Goal: Transaction & Acquisition: Purchase product/service

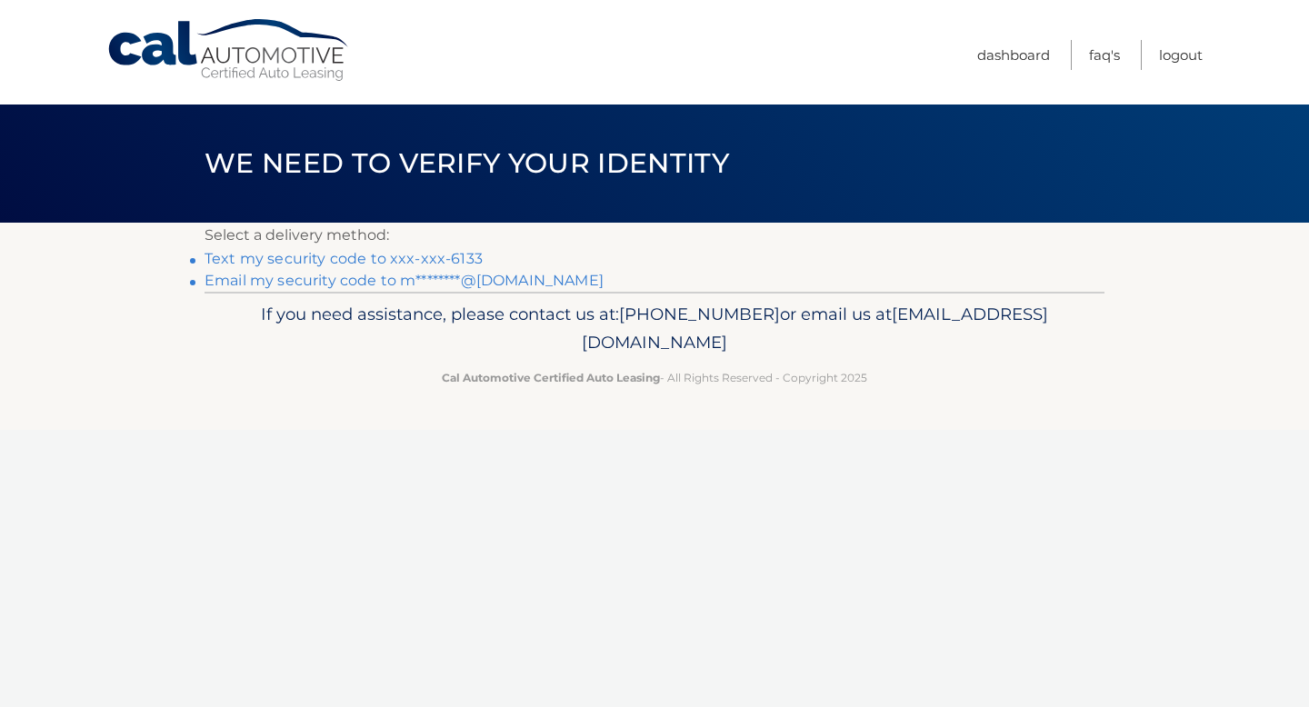
click at [456, 253] on link "Text my security code to xxx-xxx-6133" at bounding box center [344, 258] width 278 height 17
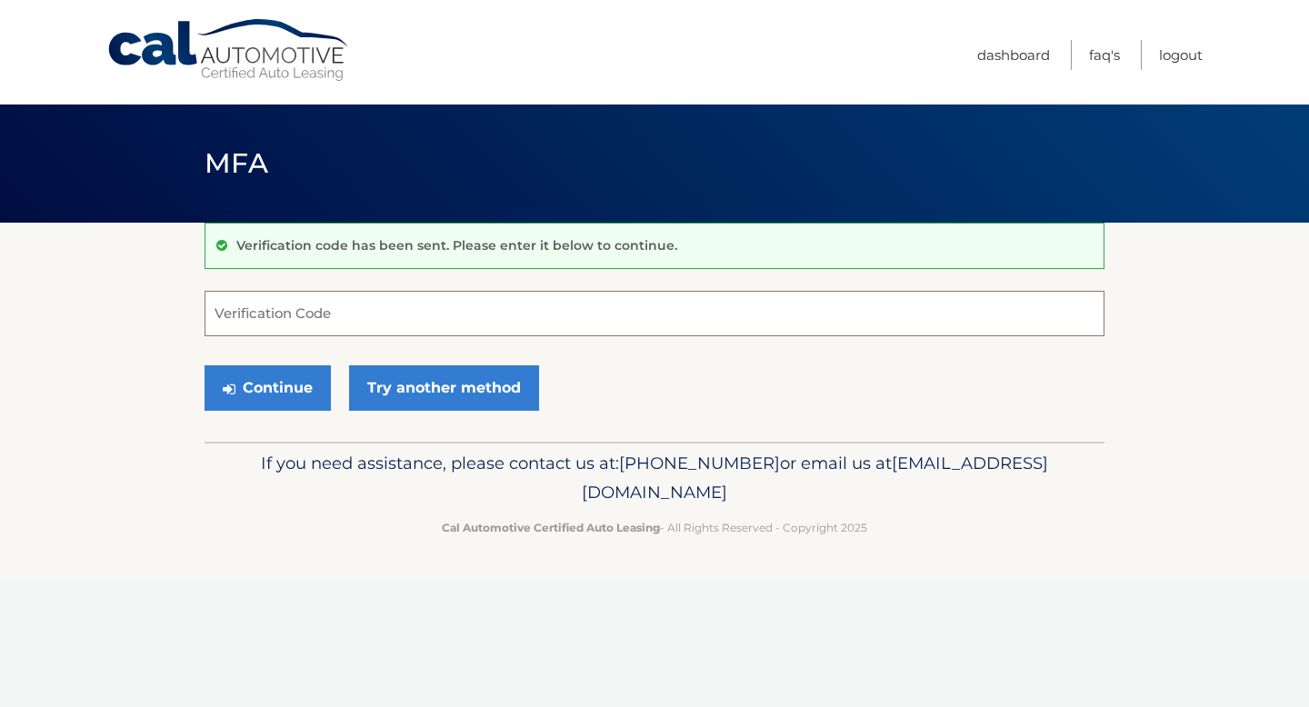
click at [297, 296] on input "Verification Code" at bounding box center [655, 313] width 900 height 45
type input "615072"
click at [233, 385] on icon "submit" at bounding box center [229, 389] width 13 height 15
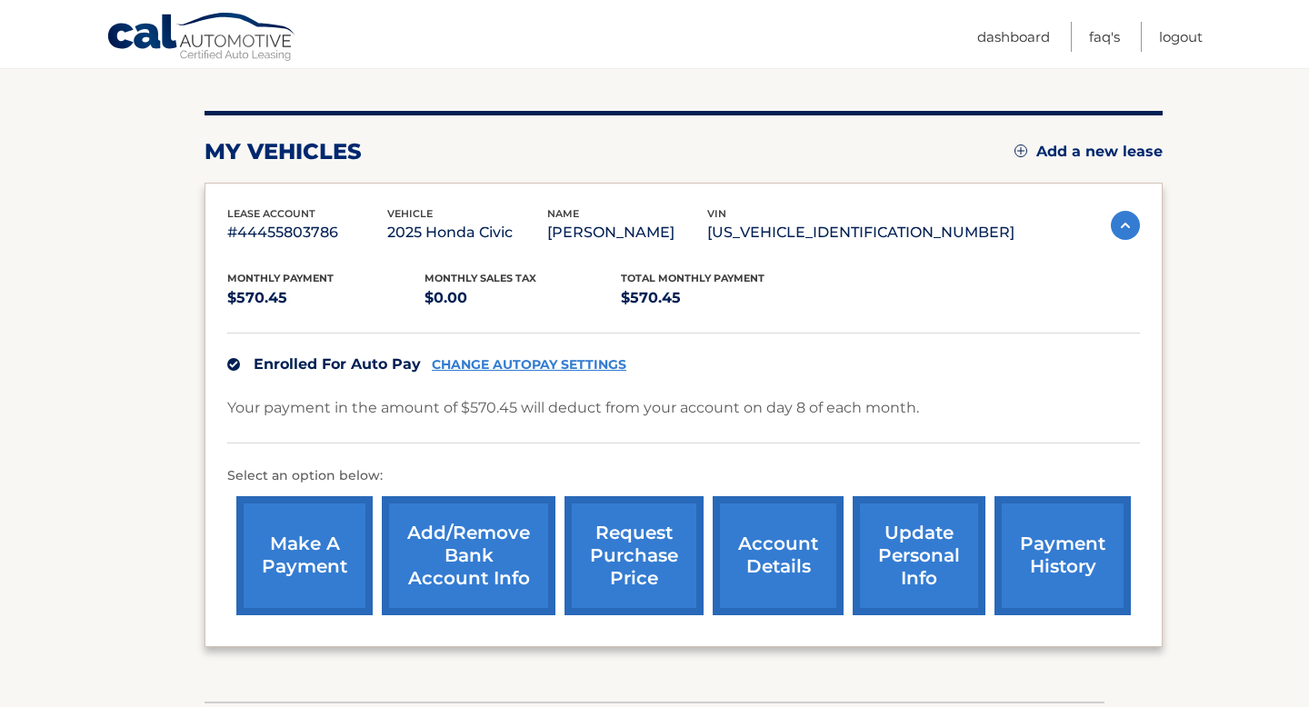
scroll to position [215, 0]
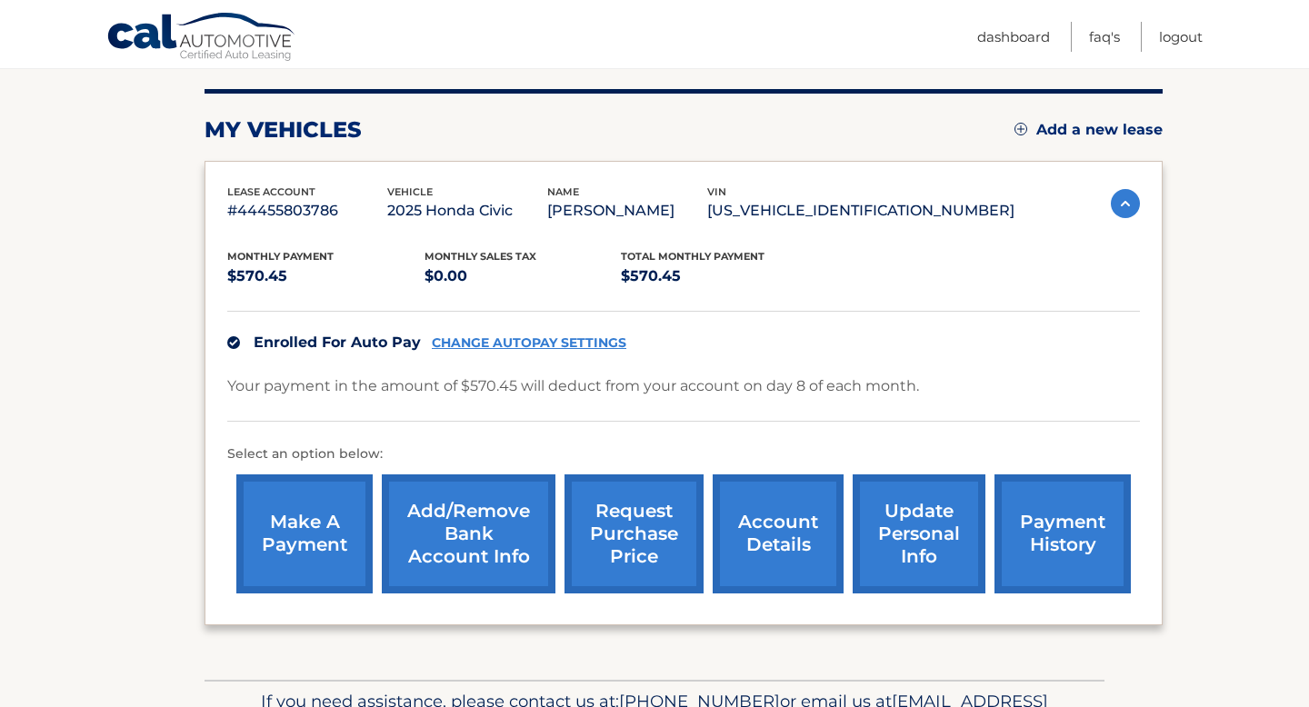
click at [1066, 575] on link "payment history" at bounding box center [1062, 533] width 136 height 119
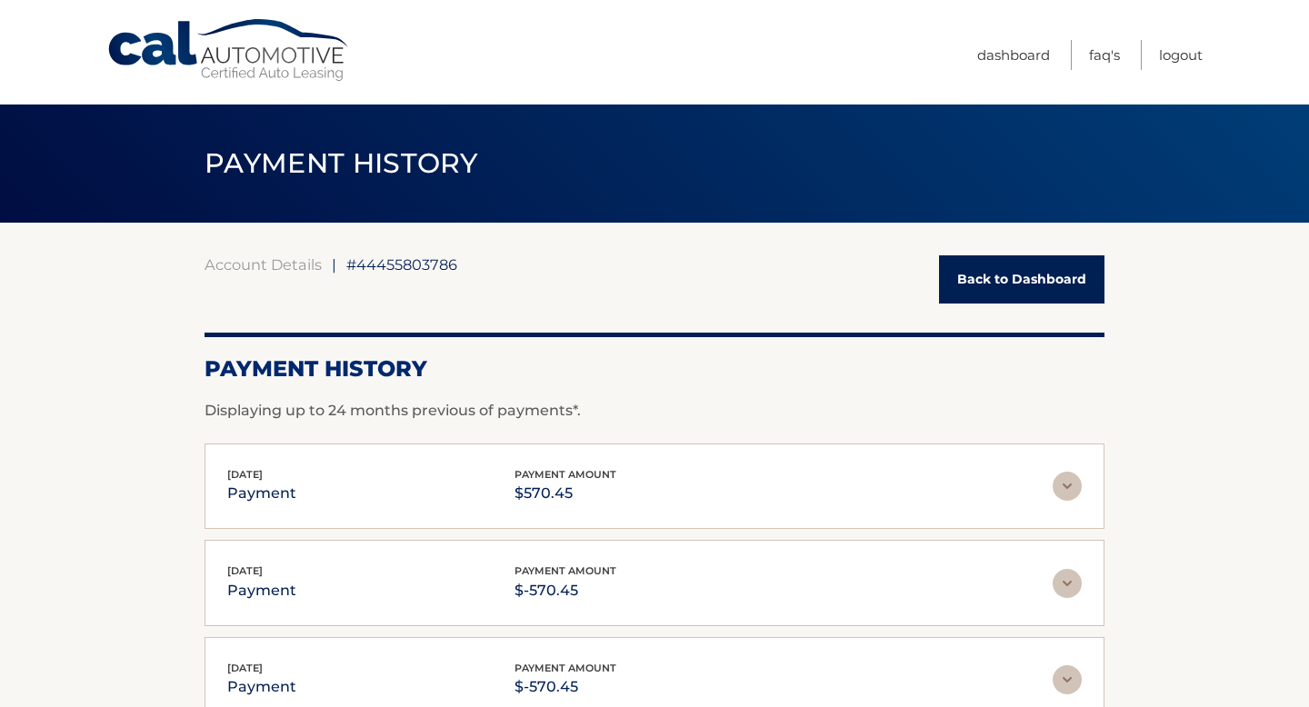
click at [999, 285] on link "Back to Dashboard" at bounding box center [1021, 279] width 165 height 48
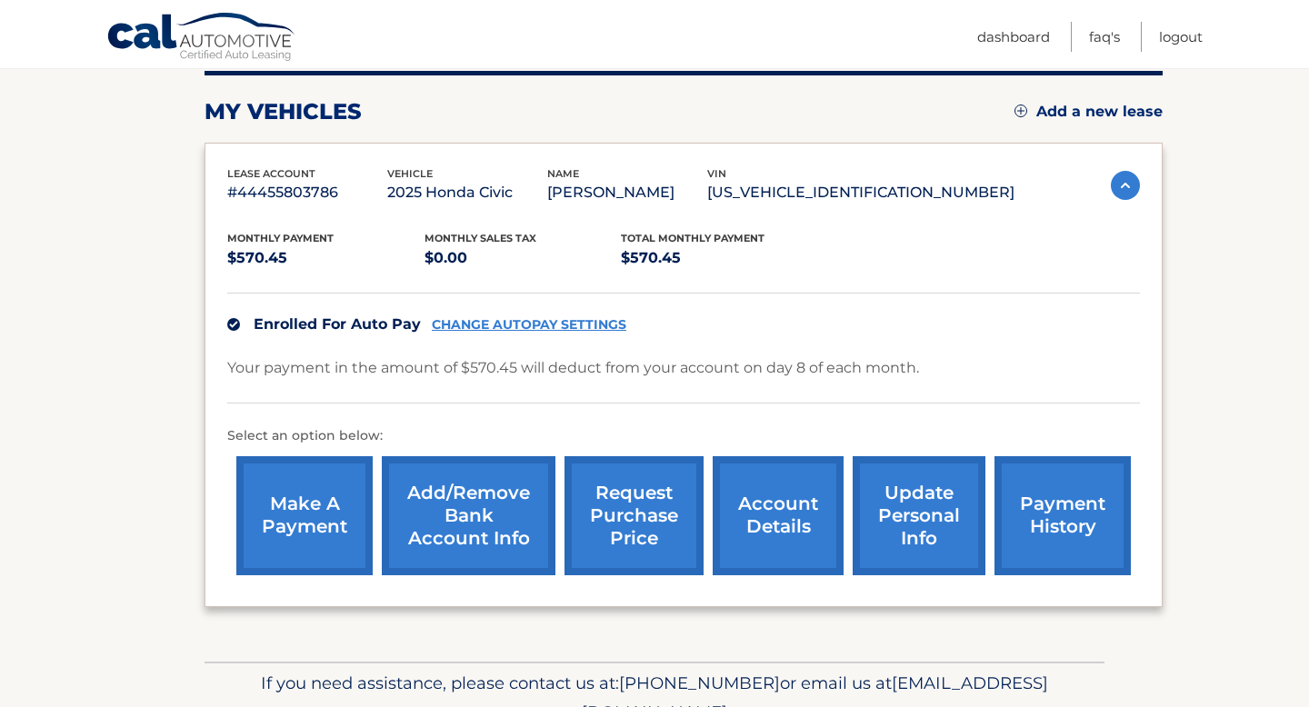
scroll to position [238, 0]
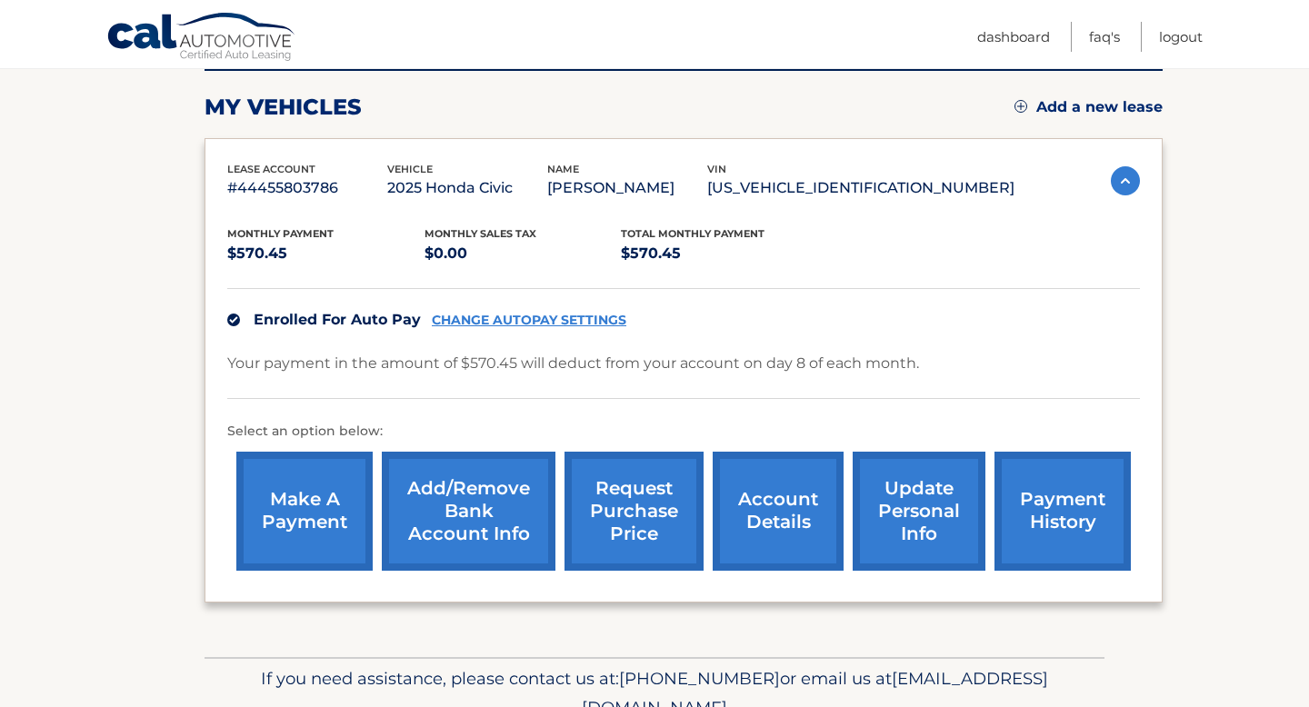
click at [315, 511] on link "make a payment" at bounding box center [304, 511] width 136 height 119
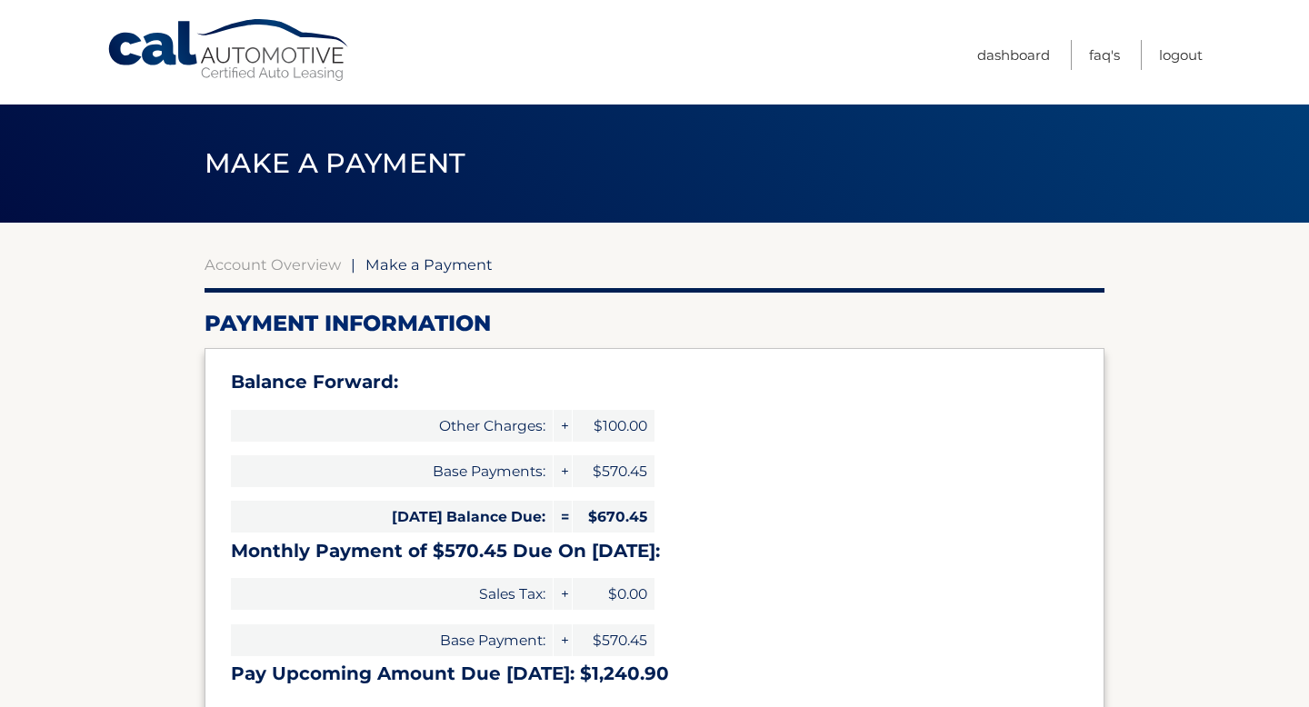
select select "MmEwMzM0YWQtNDM1MS00MmFhLWIwMDAtNDVhYzkxNDY0NGRh"
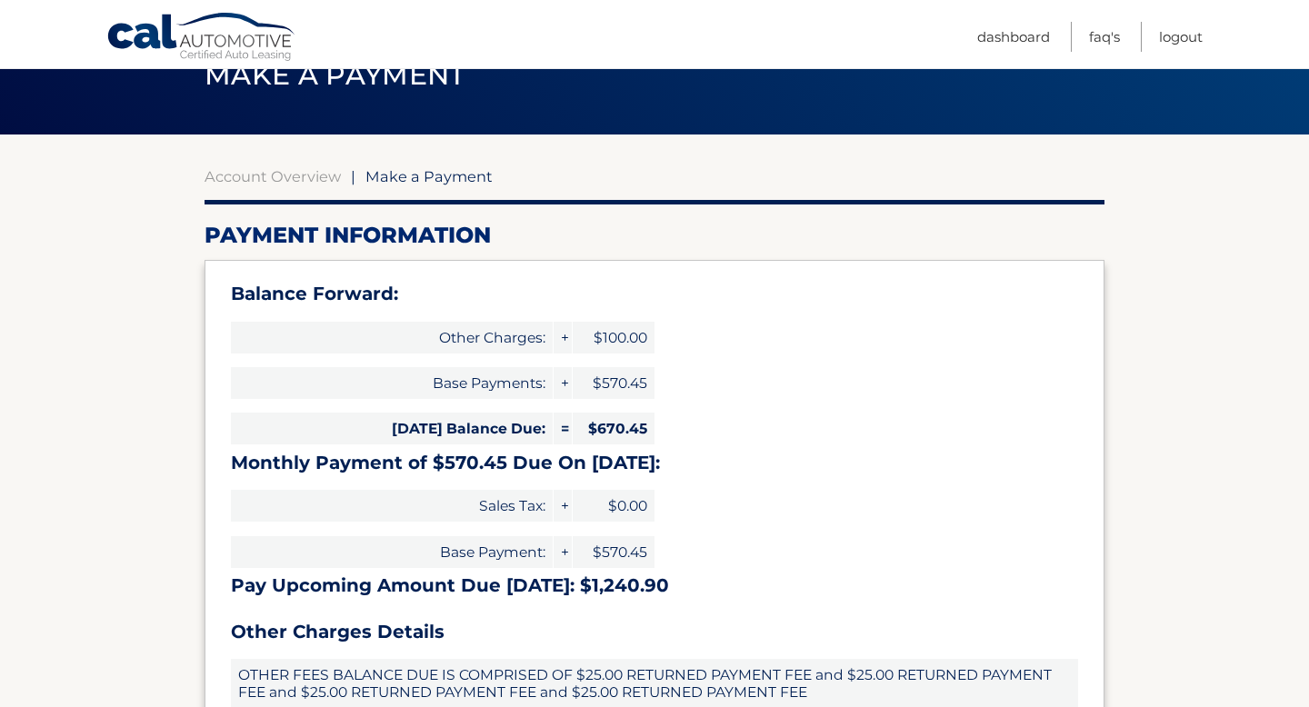
scroll to position [76, 0]
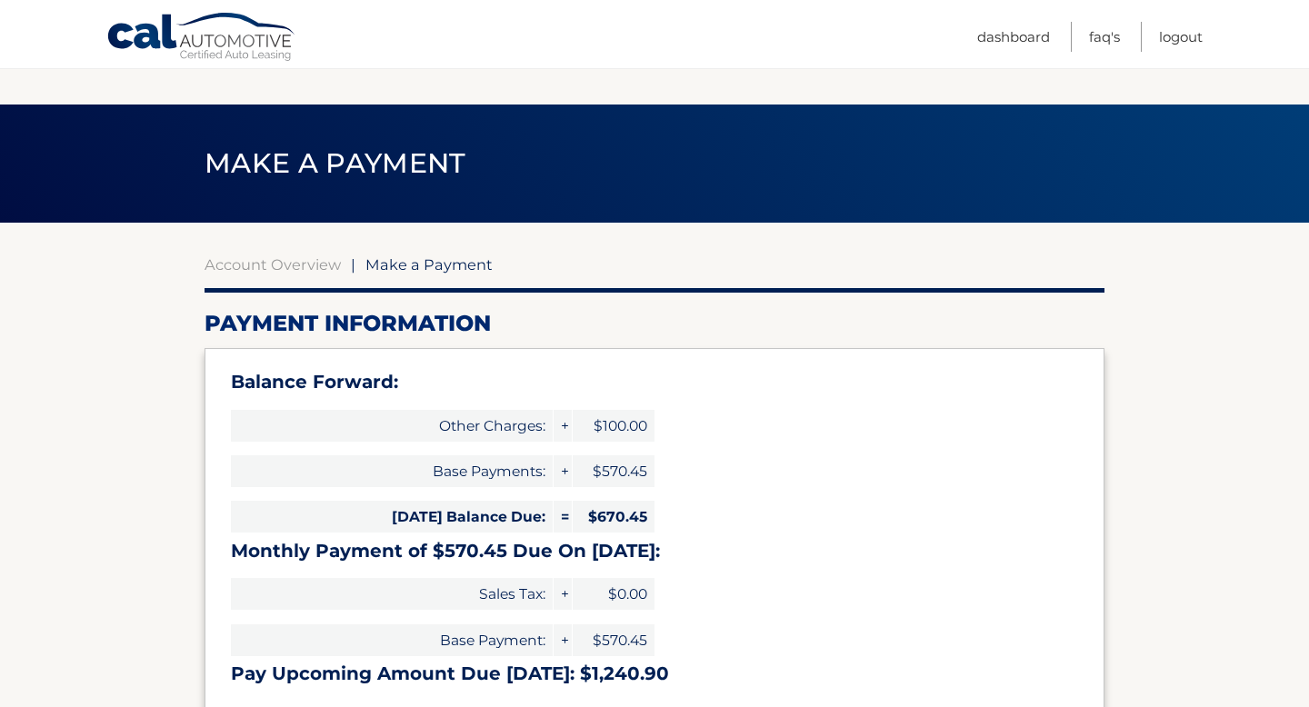
select select "MmEwMzM0YWQtNDM1MS00MmFhLWIwMDAtNDVhYzkxNDY0NGRh"
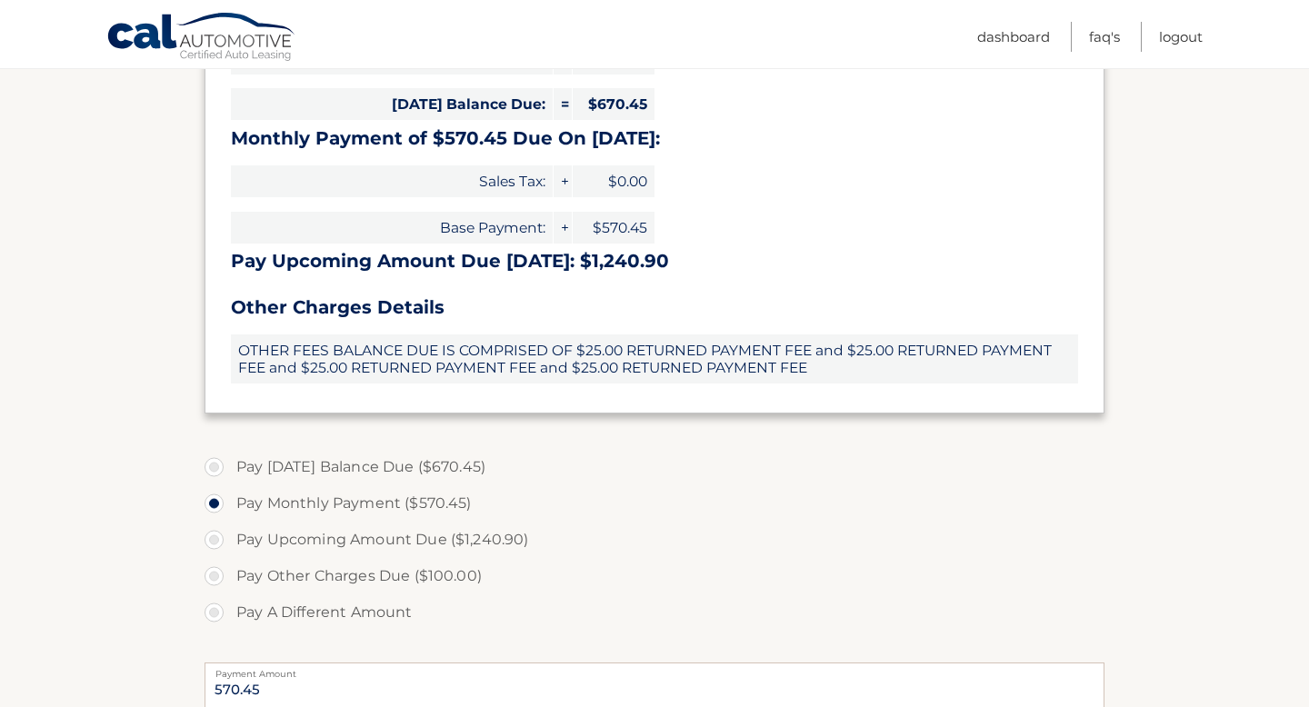
scroll to position [326, 0]
